Goal: Task Accomplishment & Management: Use online tool/utility

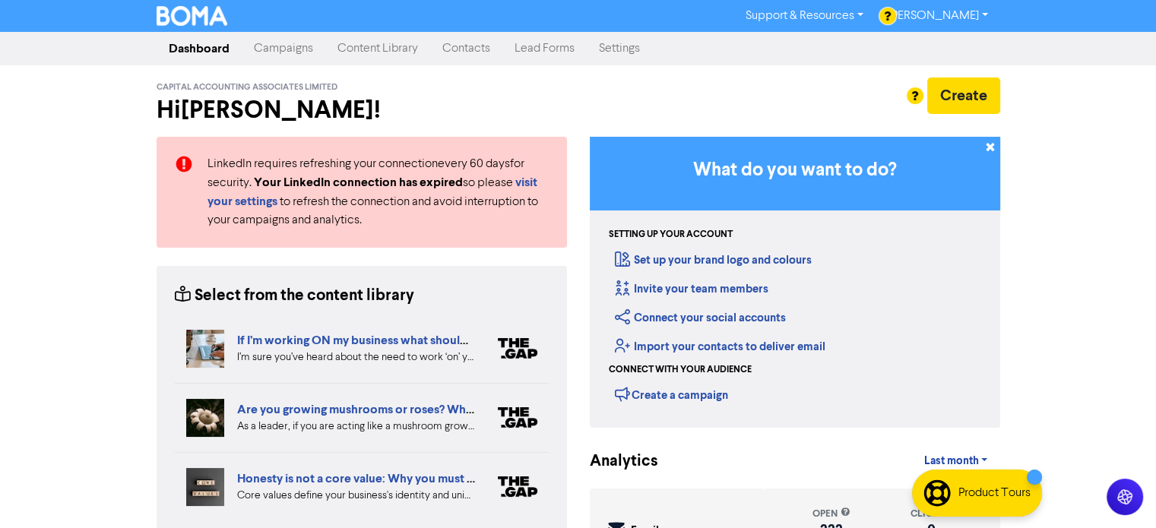
click at [473, 48] on link "Contacts" at bounding box center [466, 48] width 72 height 30
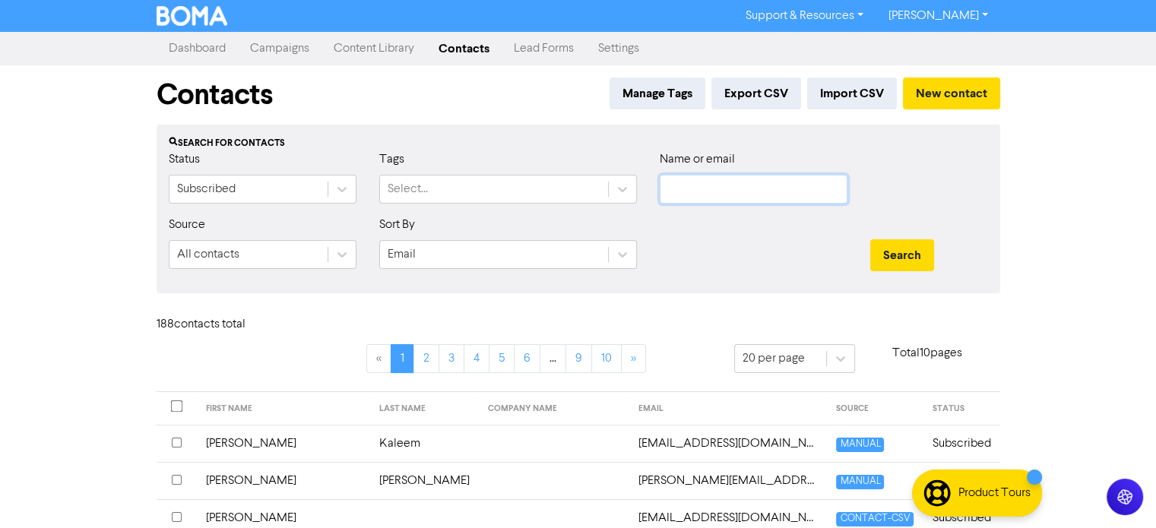
click at [670, 190] on input "text" at bounding box center [754, 189] width 188 height 29
type input "tagg"
click at [870, 239] on button "Search" at bounding box center [902, 255] width 64 height 32
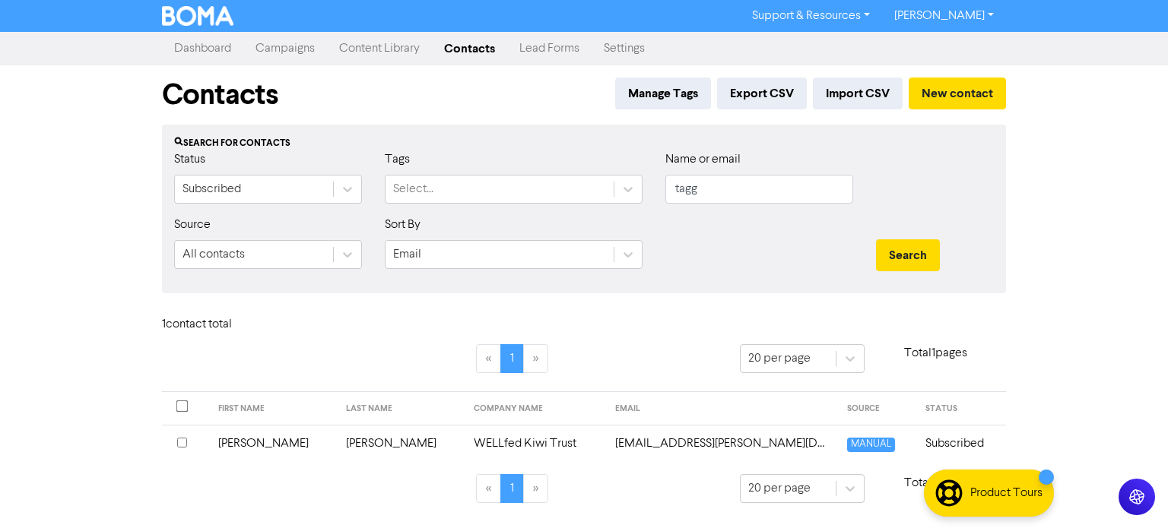
click at [246, 442] on td "[PERSON_NAME]" at bounding box center [273, 443] width 128 height 37
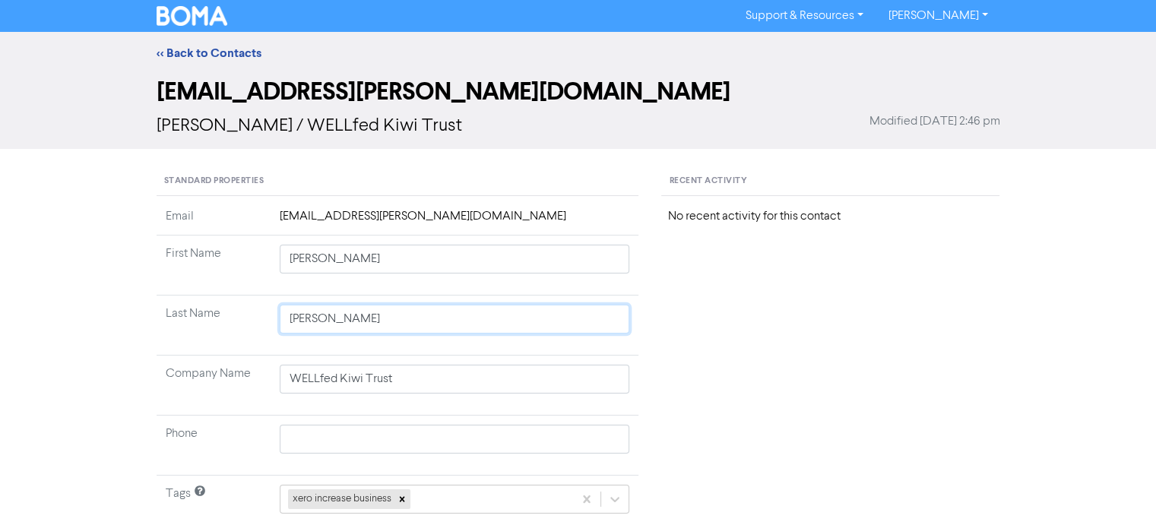
click at [319, 319] on input "[PERSON_NAME]" at bounding box center [455, 319] width 350 height 29
type input "Taggrt"
type input "[PERSON_NAME]"
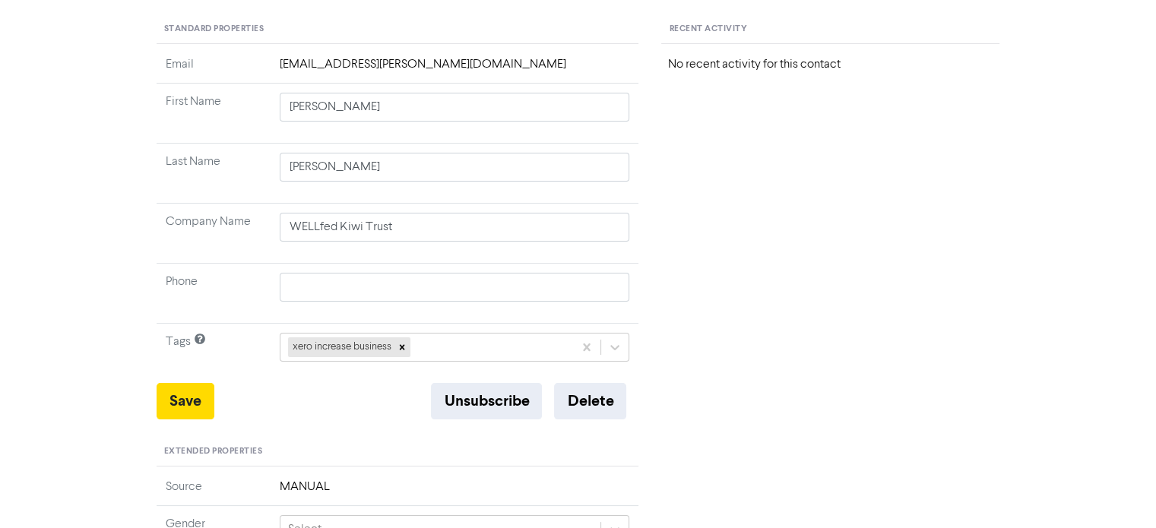
scroll to position [304, 0]
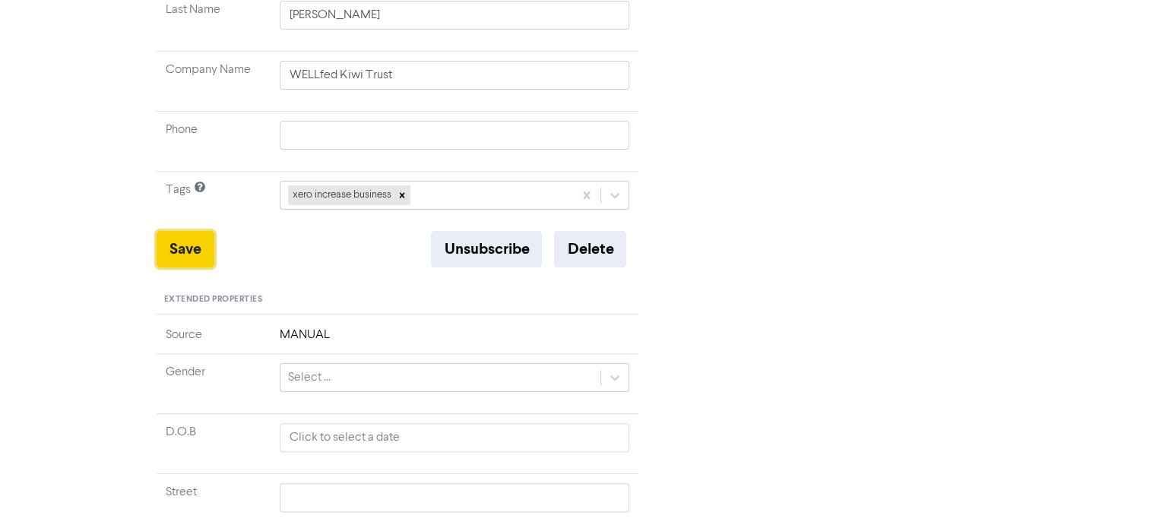
click at [184, 246] on button "Save" at bounding box center [186, 249] width 58 height 36
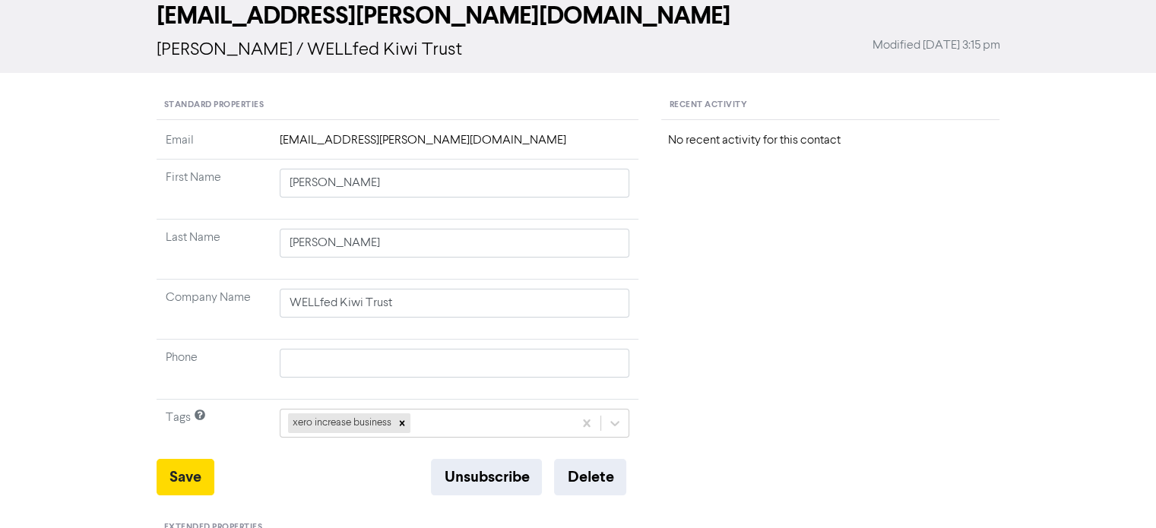
scroll to position [0, 0]
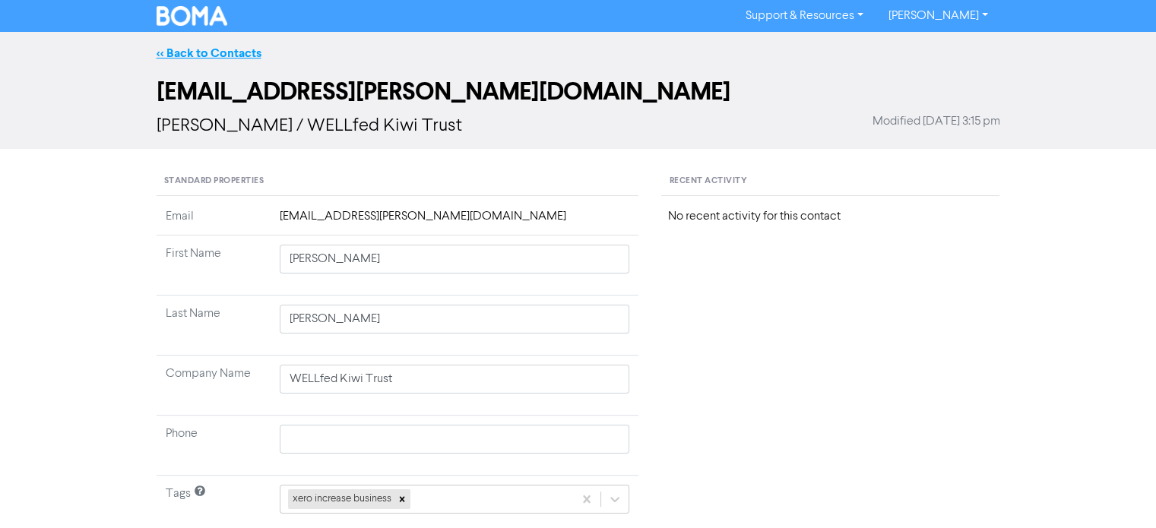
click at [208, 55] on link "<< Back to Contacts" at bounding box center [209, 53] width 105 height 15
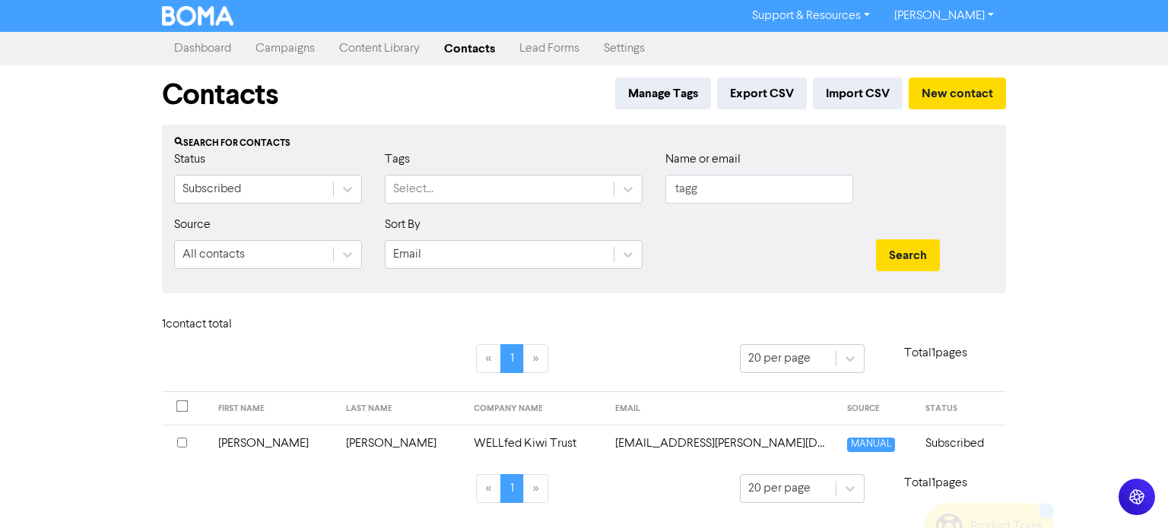
click at [291, 53] on link "Campaigns" at bounding box center [285, 48] width 84 height 30
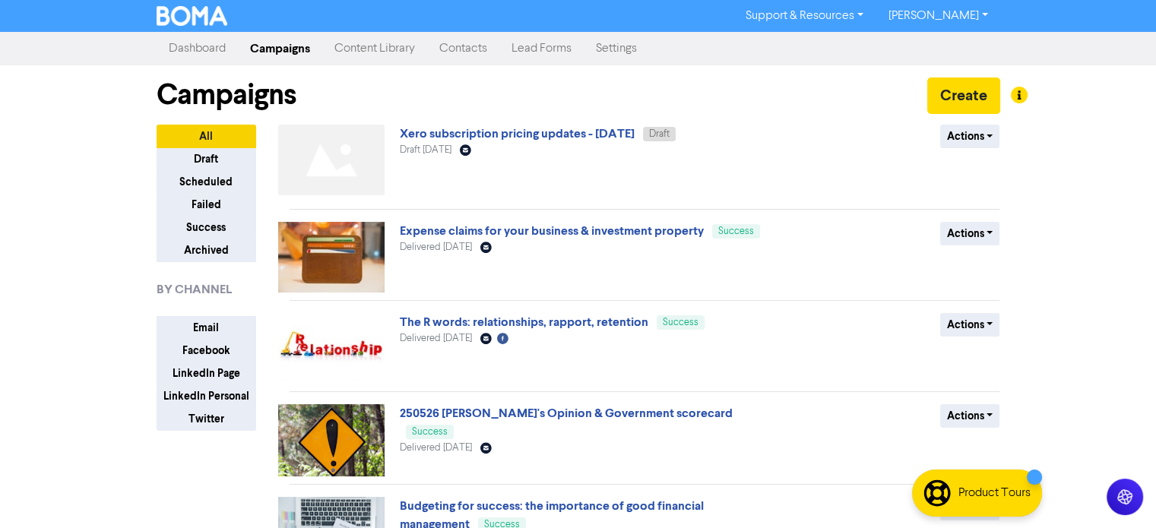
click at [987, 136] on button "Actions" at bounding box center [970, 137] width 60 height 24
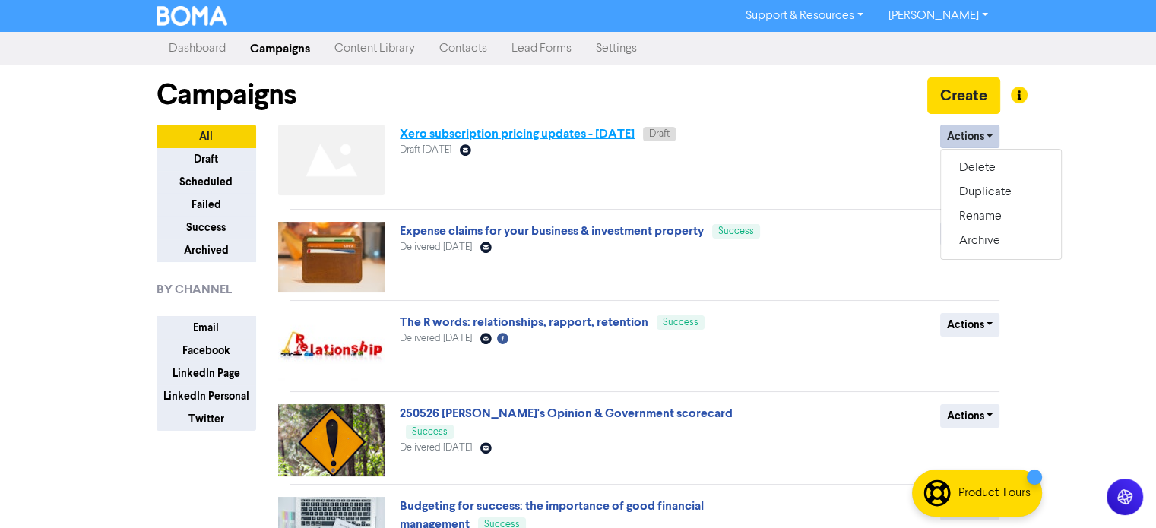
click at [591, 133] on link "Xero subscription pricing updates - [DATE]" at bounding box center [517, 133] width 235 height 15
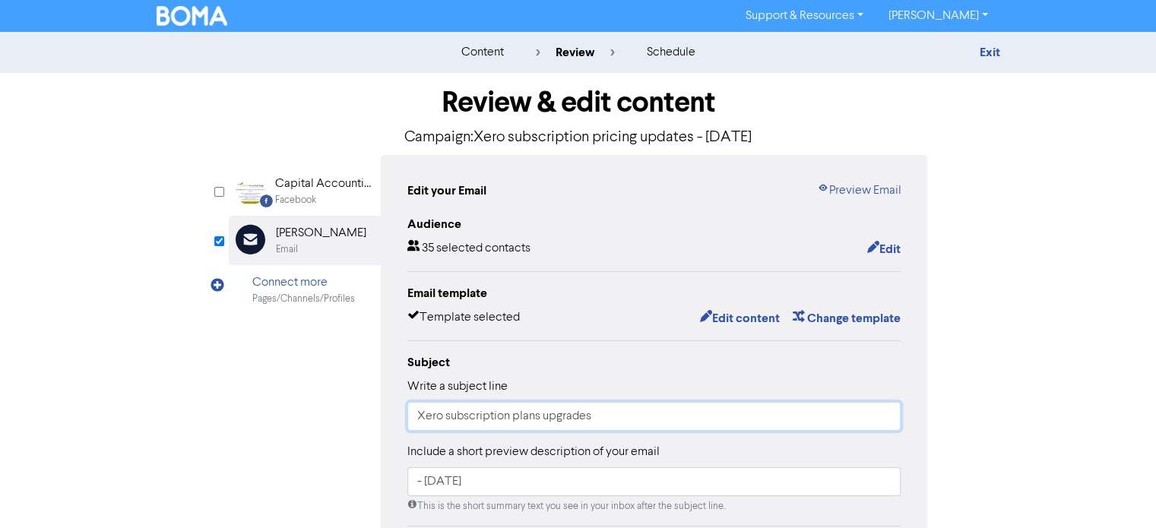
drag, startPoint x: 600, startPoint y: 422, endPoint x: 443, endPoint y: 416, distance: 156.7
click at [443, 416] on input "Xero subscription plans upgrades" at bounding box center [654, 416] width 494 height 29
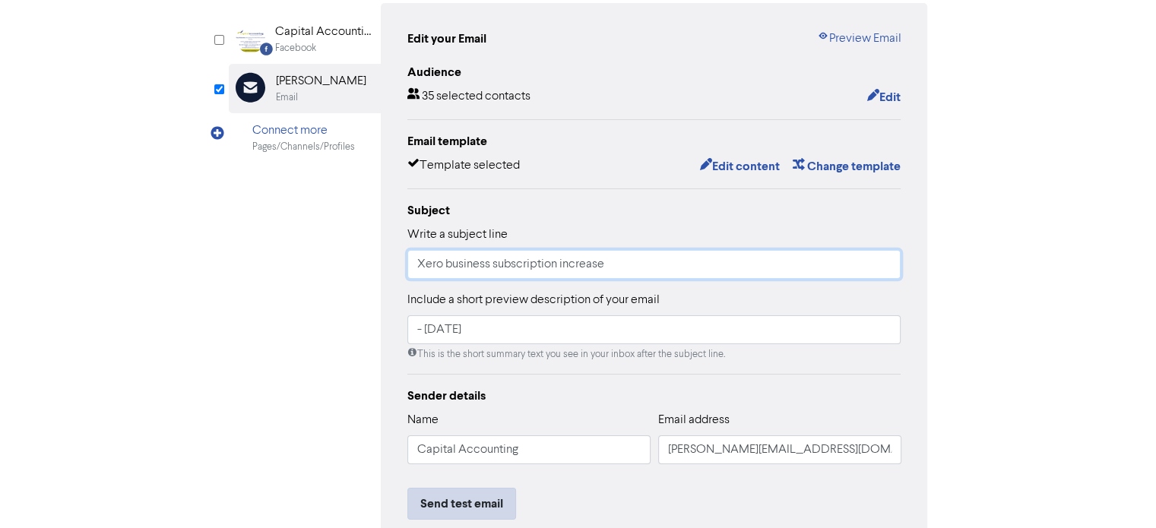
scroll to position [228, 0]
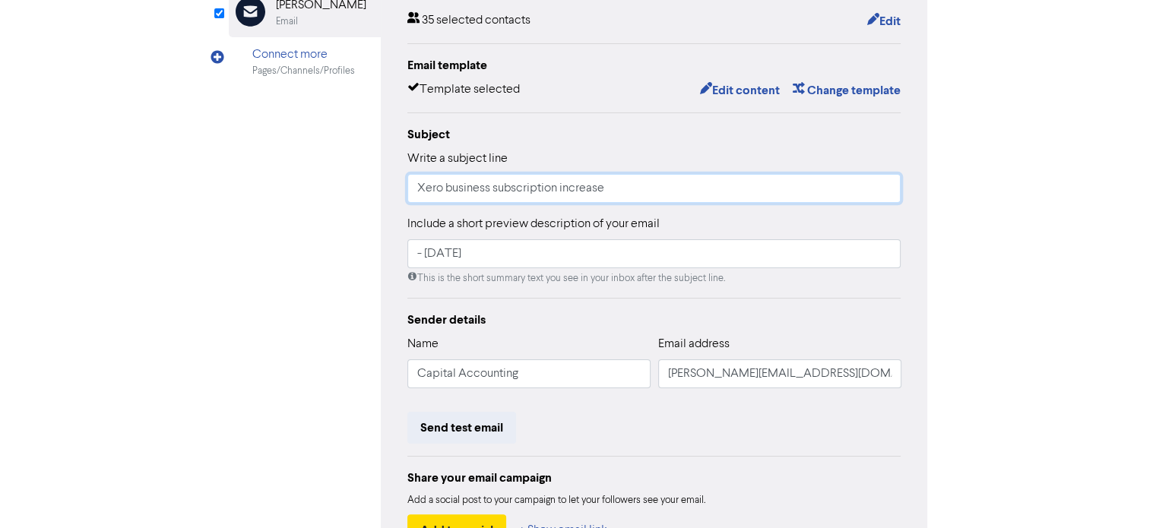
type input "Xero business subscription increase"
click at [657, 440] on div "Send test email" at bounding box center [654, 428] width 494 height 32
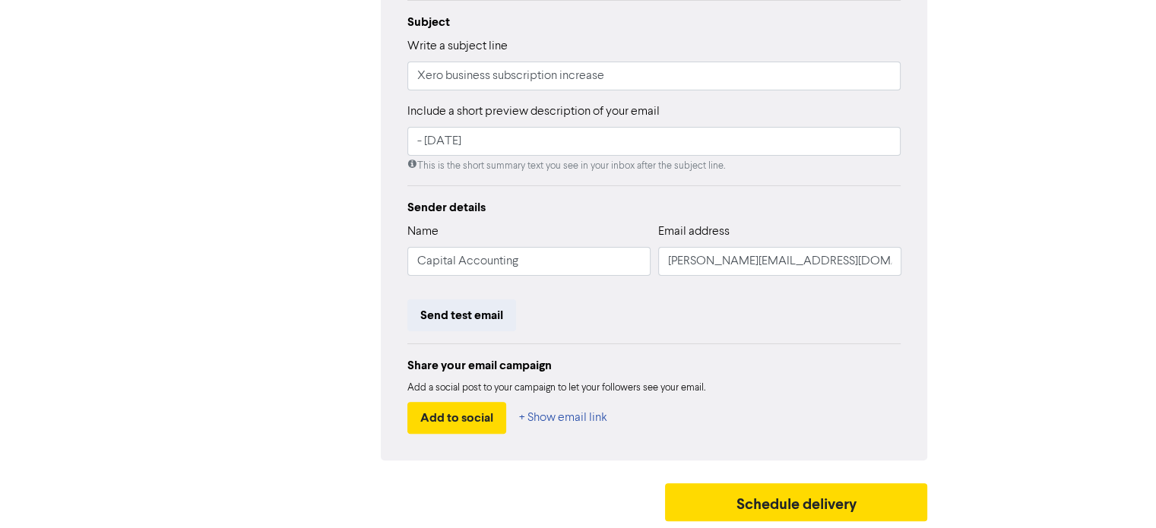
click at [275, 332] on div "Facebook Created with Sketch. Capital Accounting Associates Facebook Email Crea…" at bounding box center [578, 138] width 699 height 646
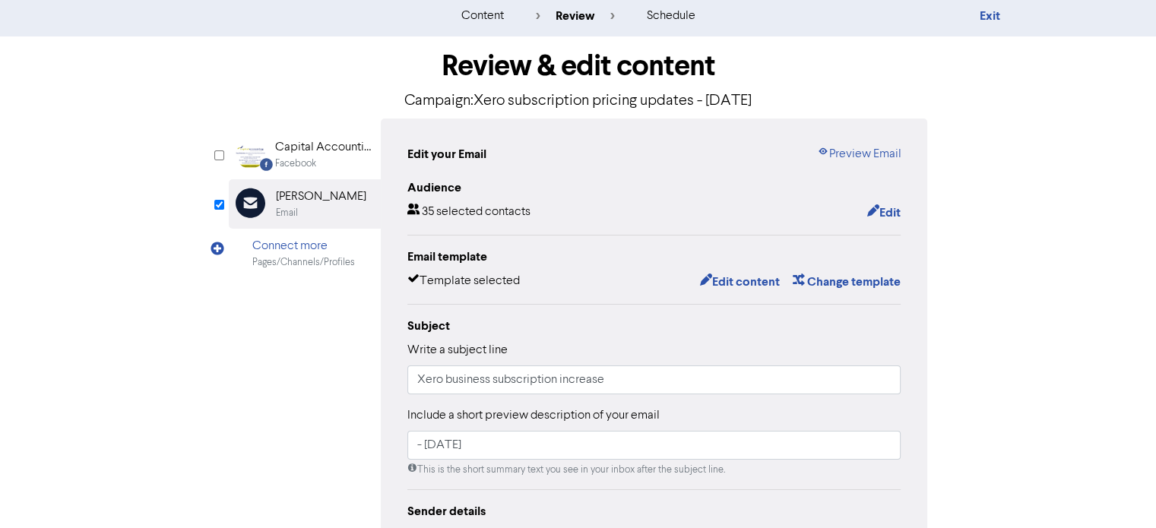
scroll to position [0, 0]
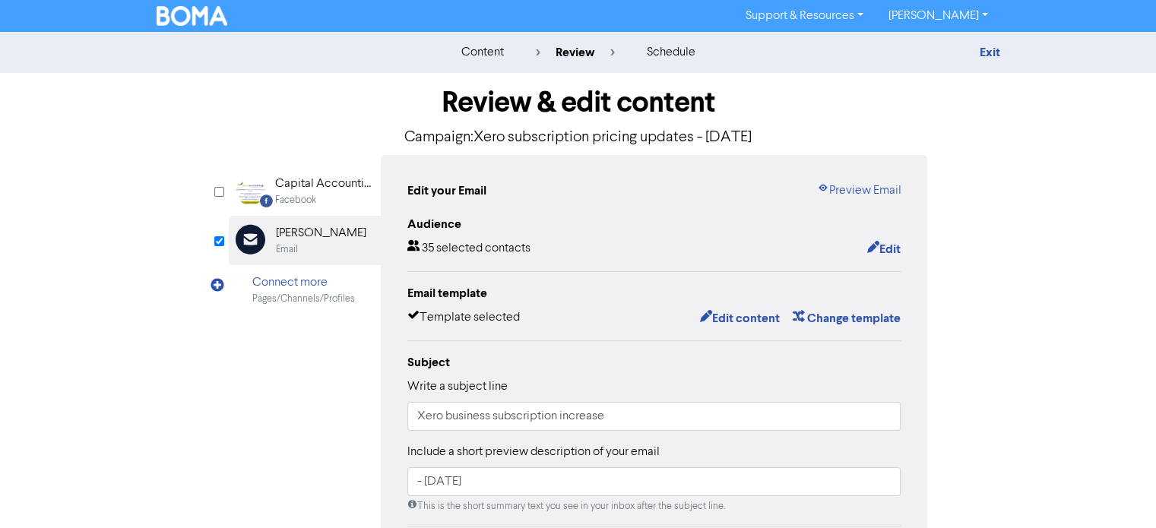
click at [76, 285] on div "content review schedule Exit Review & edit content Campaign: Xero subscription …" at bounding box center [578, 451] width 1156 height 838
click at [761, 318] on button "Edit content" at bounding box center [739, 319] width 81 height 20
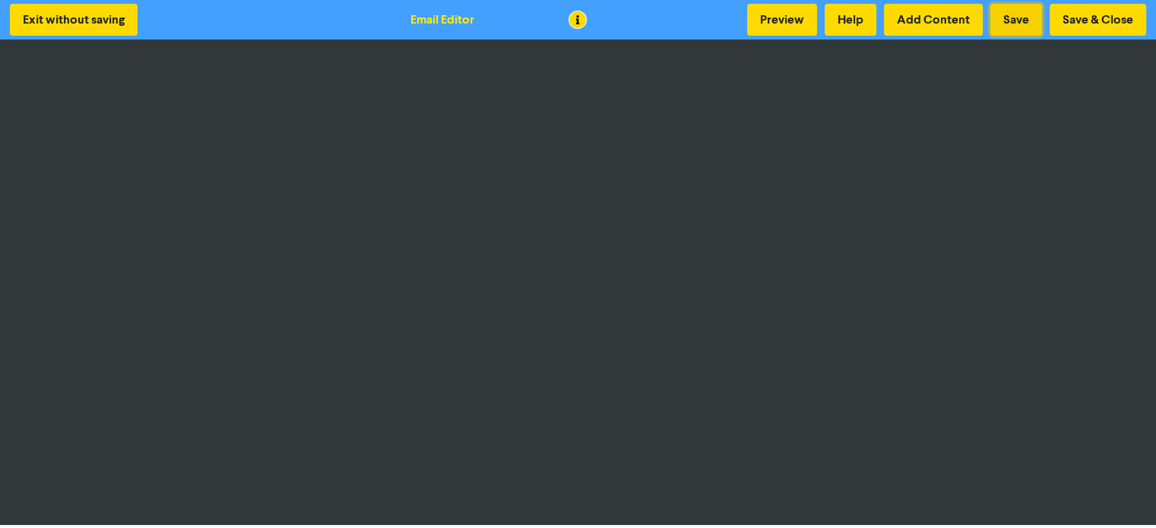
click at [1014, 17] on button "Save" at bounding box center [1016, 20] width 52 height 32
click at [1022, 14] on button "Save" at bounding box center [1016, 20] width 52 height 32
click at [1079, 22] on button "Save & Close" at bounding box center [1098, 20] width 97 height 32
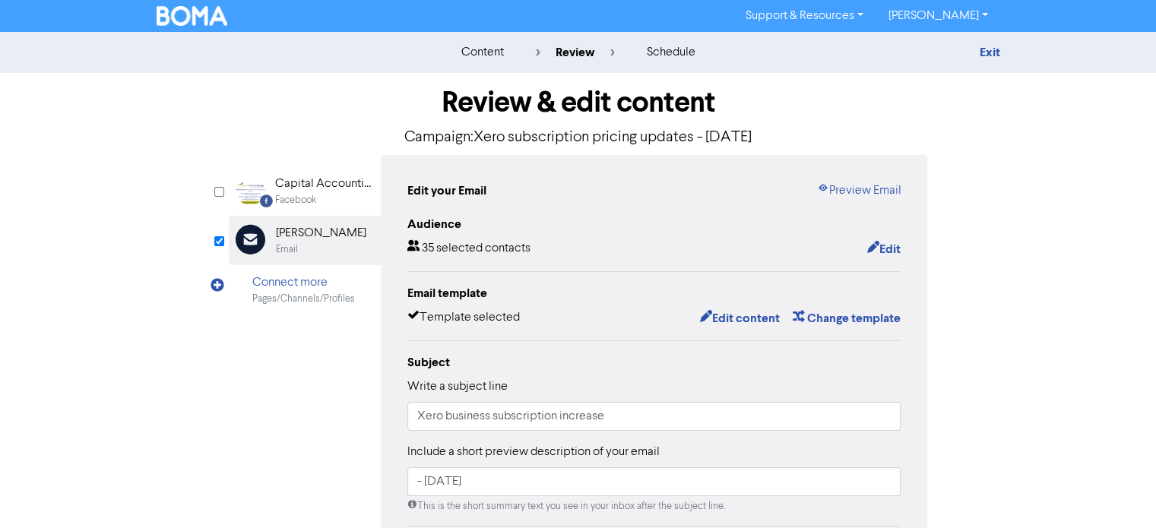
scroll to position [228, 0]
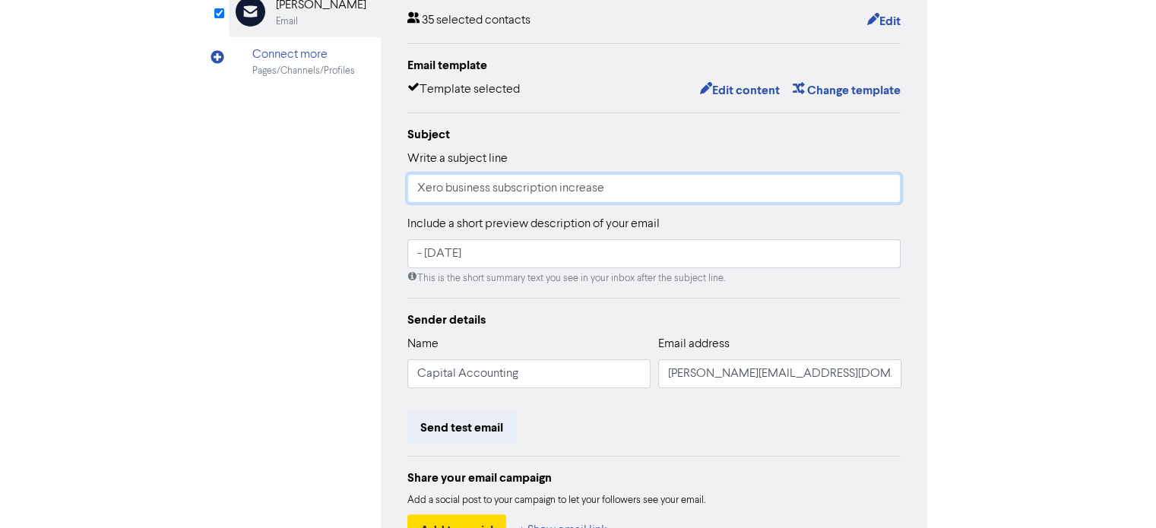
click at [555, 188] on input "Xero business subscription increase" at bounding box center [654, 188] width 494 height 29
type input "Xero business subscriptions increase"
click at [188, 269] on div "Review & edit content Campaign: Xero subscription pricing updates - [DATE] Face…" at bounding box center [578, 243] width 867 height 797
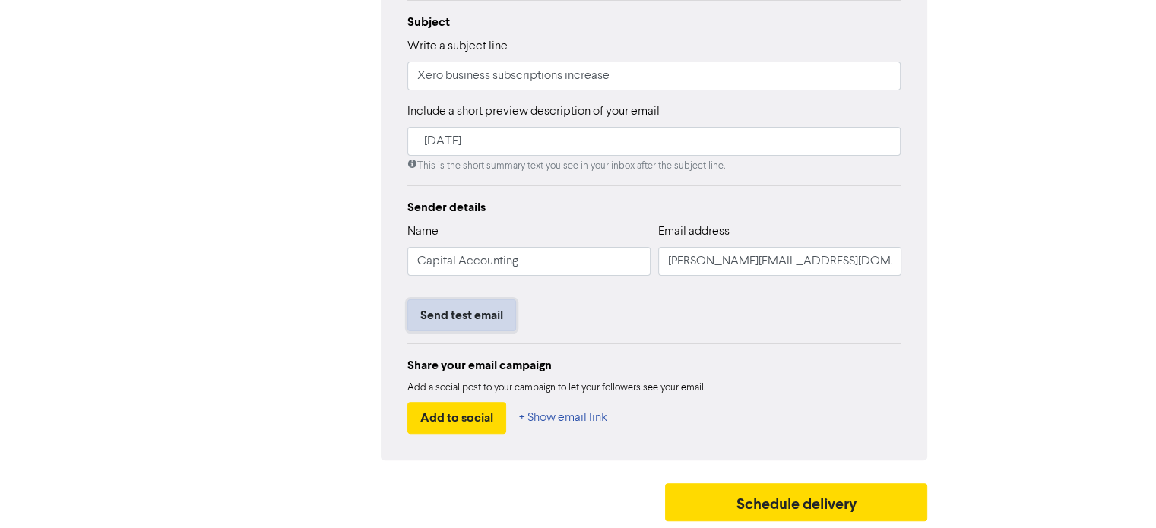
click at [442, 312] on button "Send test email" at bounding box center [461, 315] width 109 height 32
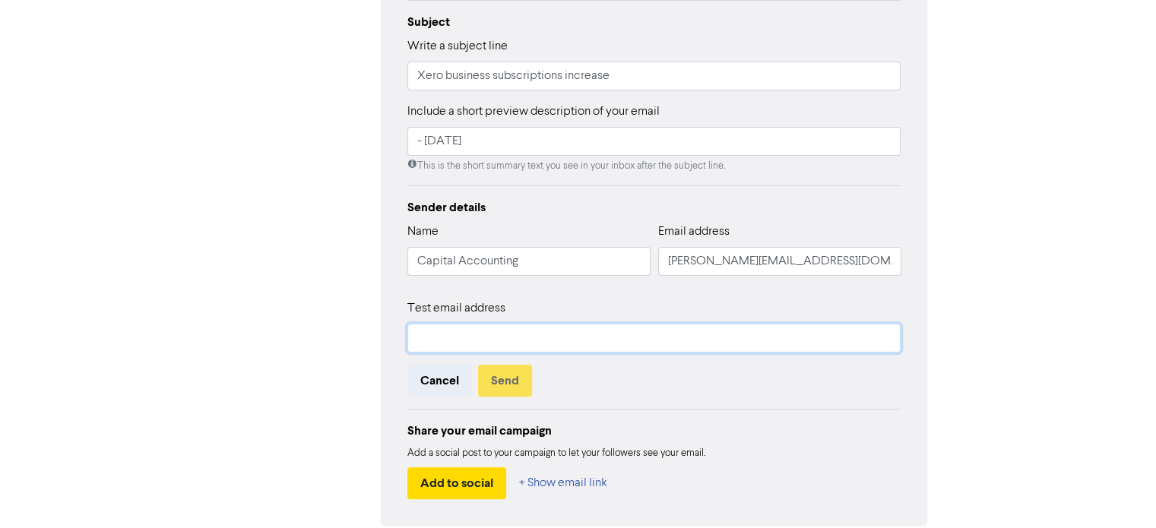
click at [424, 336] on input "text" at bounding box center [654, 338] width 494 height 29
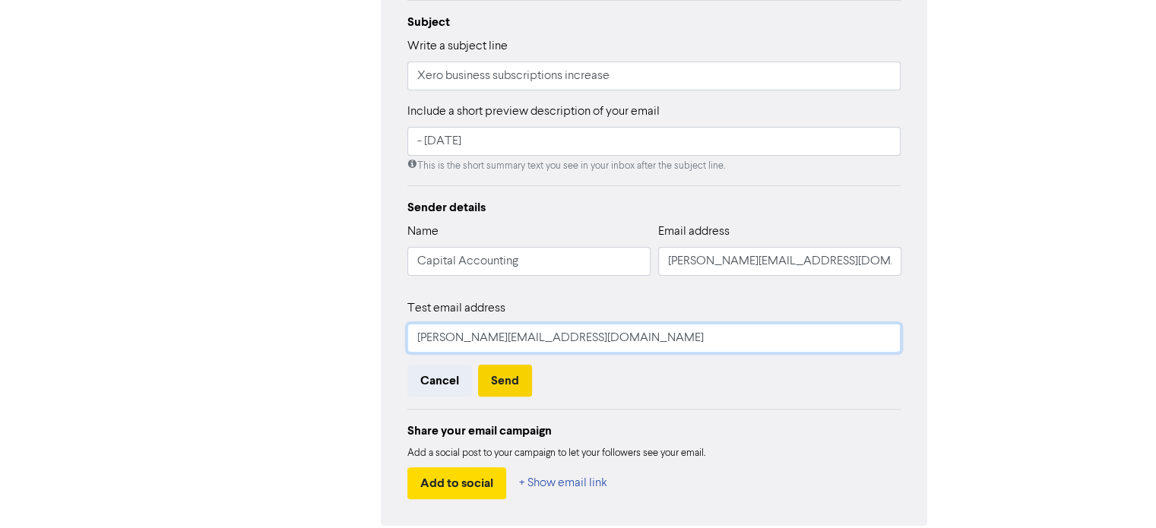
type input "[PERSON_NAME][EMAIL_ADDRESS][DOMAIN_NAME]"
click at [494, 379] on button "Send" at bounding box center [505, 381] width 54 height 32
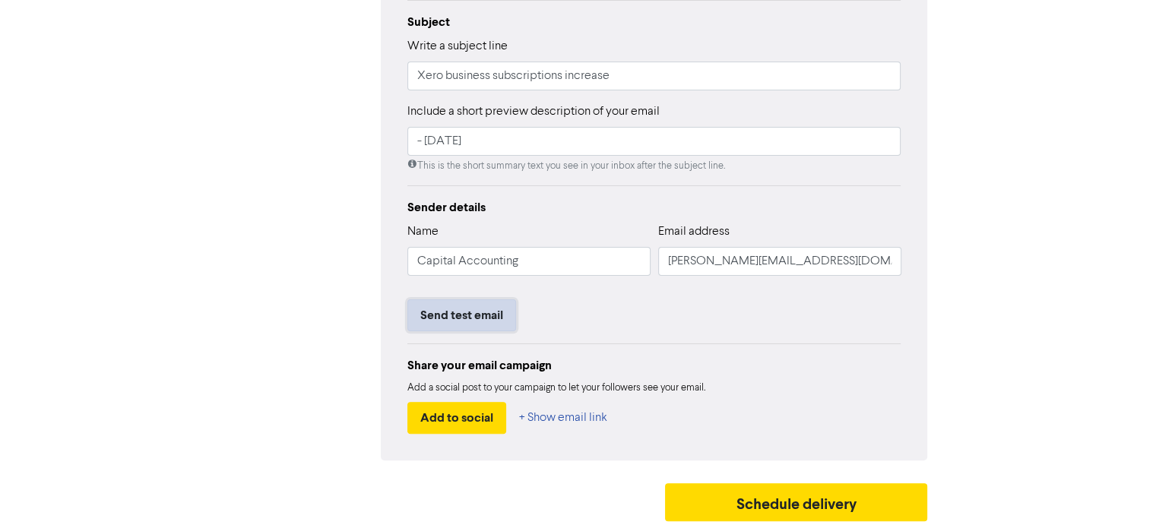
click at [444, 315] on button "Send test email" at bounding box center [461, 315] width 109 height 32
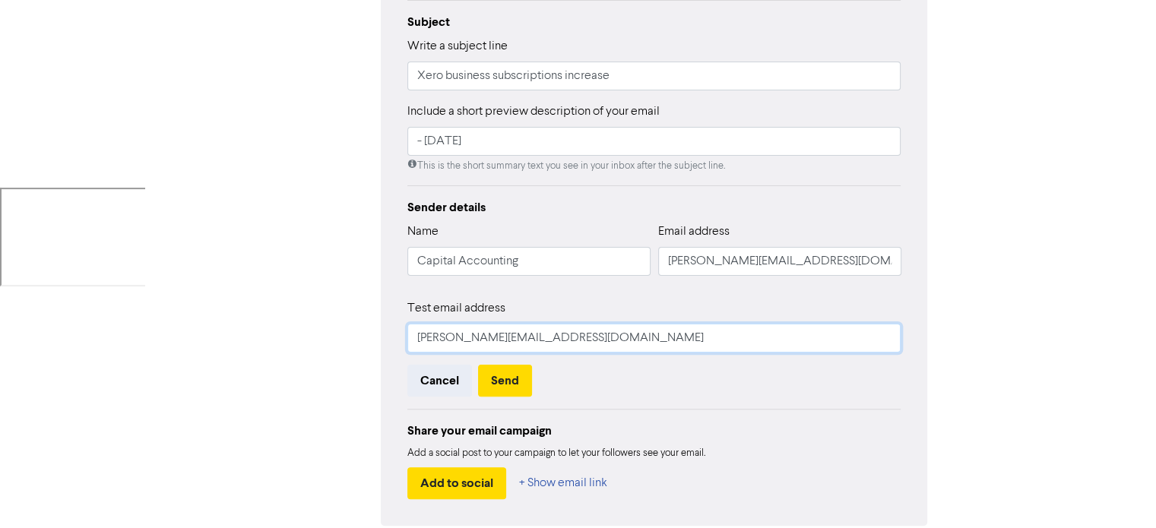
drag, startPoint x: 438, startPoint y: 340, endPoint x: 386, endPoint y: 335, distance: 51.9
click at [386, 335] on div "Edit your Email Preview Email Audience 35 selected contacts Edit Email template…" at bounding box center [654, 170] width 547 height 711
type input "[PERSON_NAME][EMAIL_ADDRESS][DOMAIN_NAME]"
click at [220, 341] on div "Review & edit content Campaign: Xero subscription pricing updates - [DATE] Face…" at bounding box center [578, 163] width 722 height 862
click at [505, 380] on button "Send" at bounding box center [505, 381] width 54 height 32
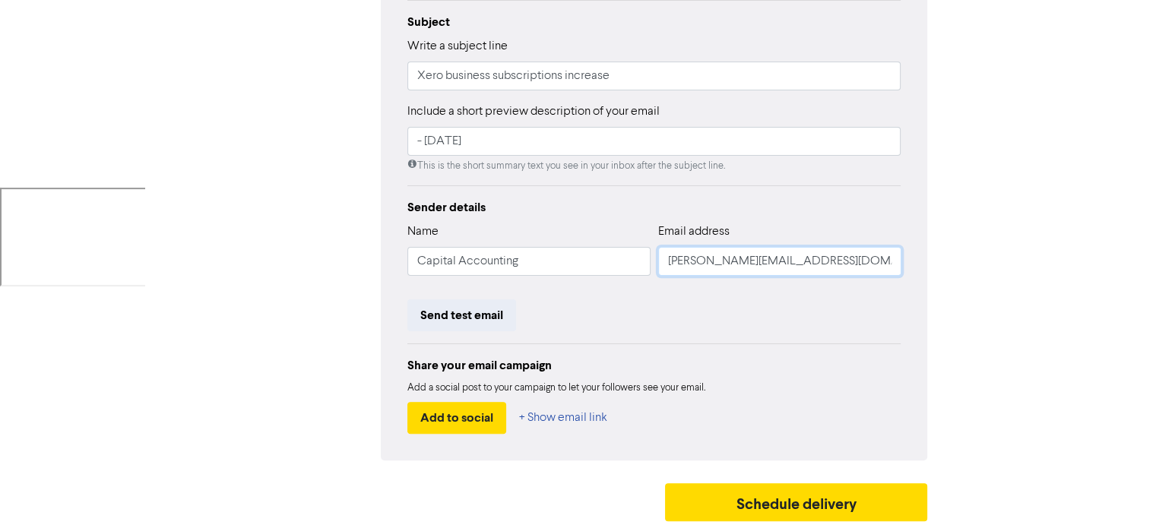
drag, startPoint x: 691, startPoint y: 263, endPoint x: 651, endPoint y: 264, distance: 40.3
click at [651, 264] on div "Name Capital Accounting Email address [PERSON_NAME][EMAIL_ADDRESS][DOMAIN_NAME]" at bounding box center [654, 255] width 494 height 65
type input "[EMAIL_ADDRESS][DOMAIN_NAME]"
click at [781, 382] on div "Add a social post to your campaign to let your followers see your email." at bounding box center [654, 388] width 494 height 15
click at [471, 318] on button "Send test email" at bounding box center [461, 315] width 109 height 32
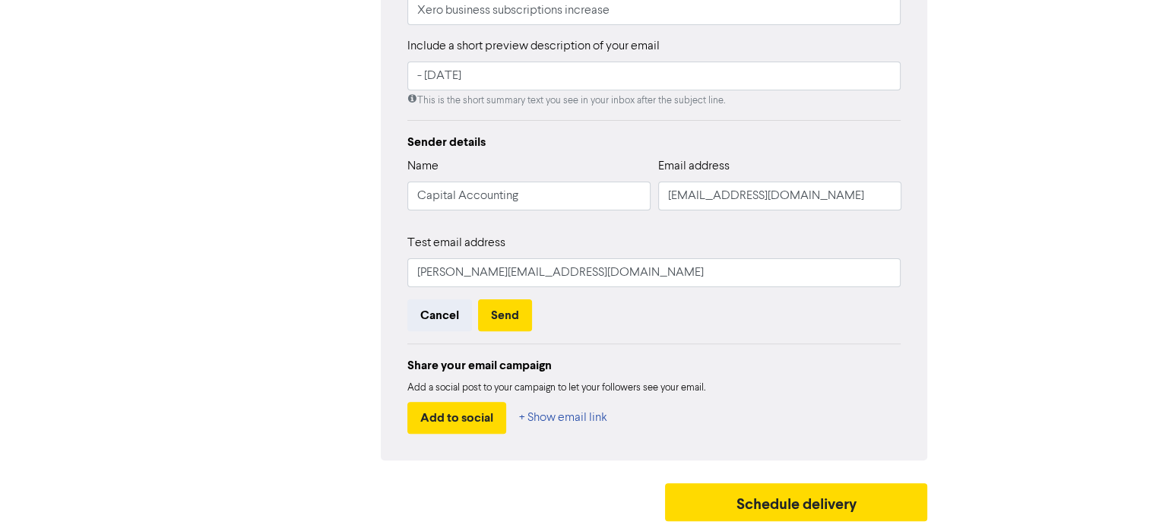
scroll to position [330, 0]
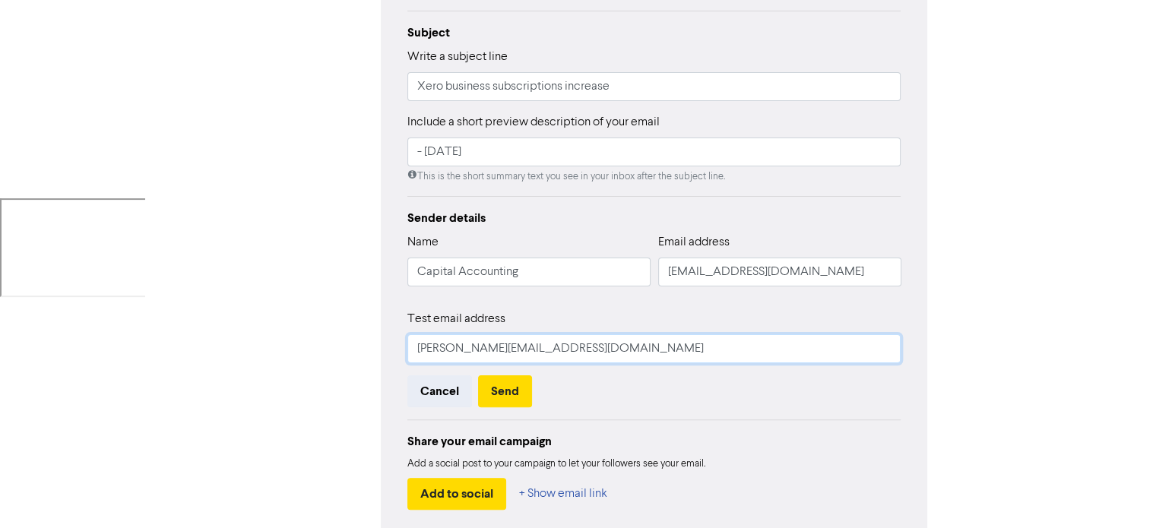
drag, startPoint x: 439, startPoint y: 350, endPoint x: 391, endPoint y: 349, distance: 47.1
click at [391, 349] on div "Edit your Email Preview Email Audience 35 selected contacts Edit Email template…" at bounding box center [654, 180] width 547 height 711
type input "[EMAIL_ADDRESS][DOMAIN_NAME]"
click at [667, 394] on div "Cancel Send" at bounding box center [654, 391] width 494 height 32
drag, startPoint x: 700, startPoint y: 271, endPoint x: 651, endPoint y: 269, distance: 49.5
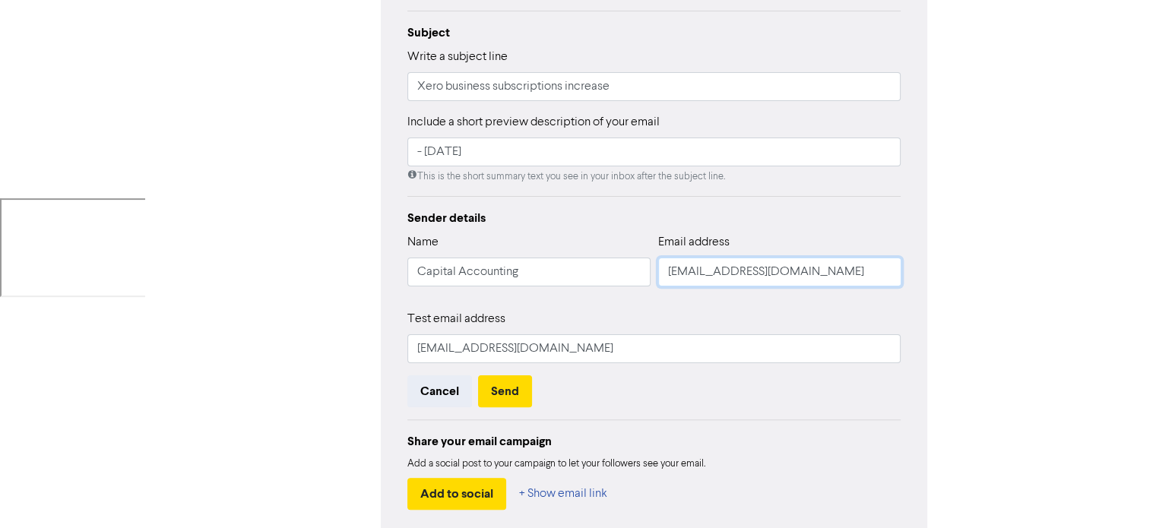
click at [651, 269] on div "Name Capital Accounting Email address [EMAIL_ADDRESS][DOMAIN_NAME]" at bounding box center [654, 265] width 494 height 65
click at [816, 423] on div "Share your email campaign Add a social post to your campaign to let your follow…" at bounding box center [654, 465] width 494 height 90
click at [498, 392] on button "Send" at bounding box center [505, 391] width 54 height 32
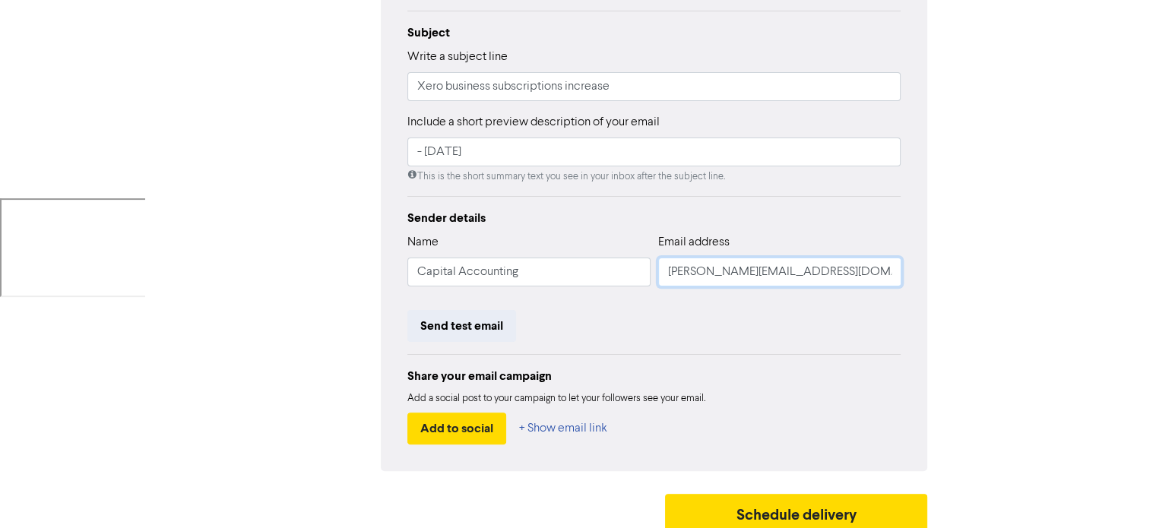
drag, startPoint x: 690, startPoint y: 274, endPoint x: 644, endPoint y: 274, distance: 46.4
click at [644, 274] on div "Name Capital Accounting Email address [PERSON_NAME][EMAIL_ADDRESS][DOMAIN_NAME]" at bounding box center [654, 265] width 494 height 65
type input "[EMAIL_ADDRESS][DOMAIN_NAME]"
click at [782, 360] on div "Share your email campaign Add a social post to your campaign to let your follow…" at bounding box center [654, 399] width 494 height 90
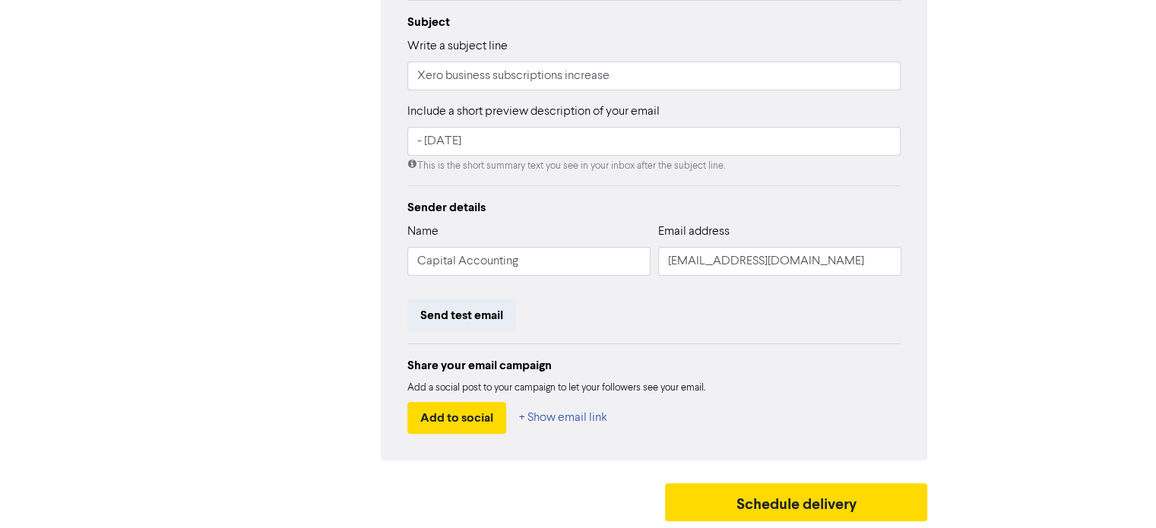
click at [561, 471] on div "Review & edit content Campaign: Xero subscription pricing updates - [DATE] Face…" at bounding box center [578, 130] width 722 height 797
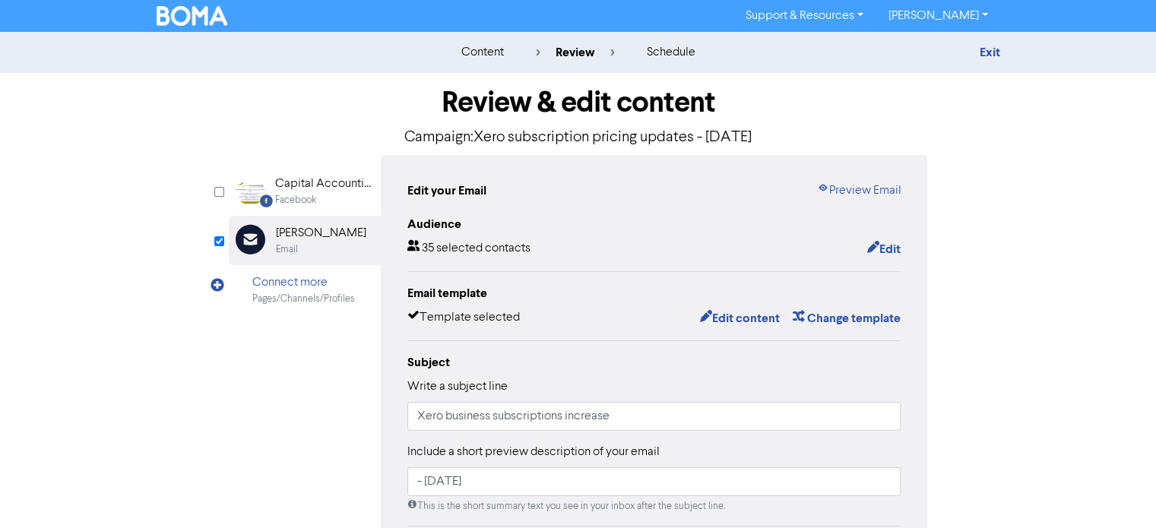
scroll to position [152, 0]
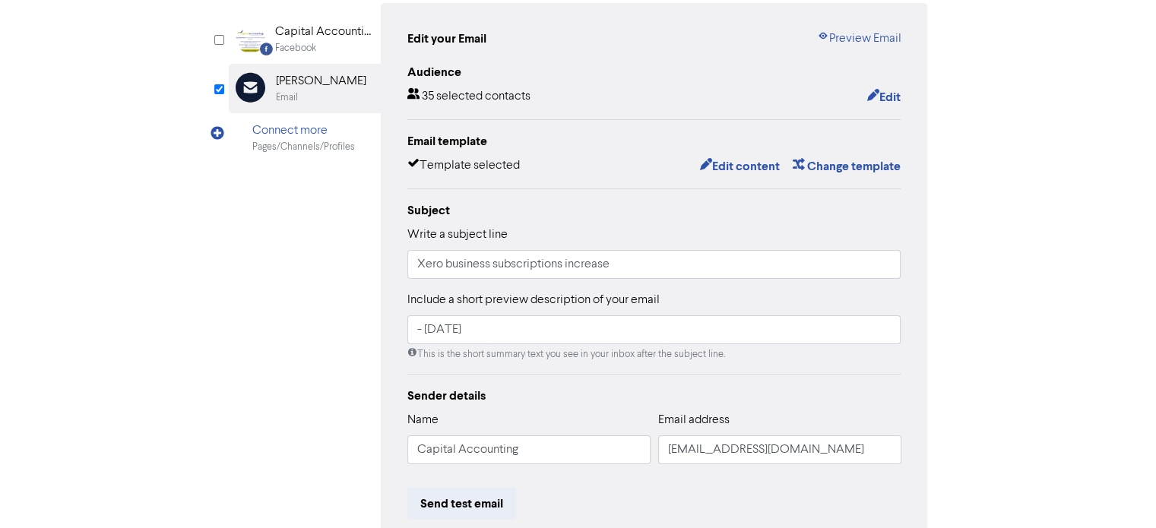
drag, startPoint x: 160, startPoint y: 363, endPoint x: 268, endPoint y: 502, distance: 176.5
click at [160, 366] on div "Review & edit content Campaign: Xero subscription pricing updates - [DATE] Face…" at bounding box center [578, 319] width 867 height 797
